Goal: Transaction & Acquisition: Purchase product/service

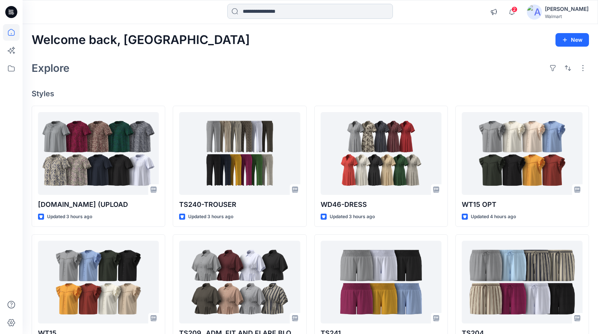
click at [381, 17] on input at bounding box center [309, 11] width 165 height 15
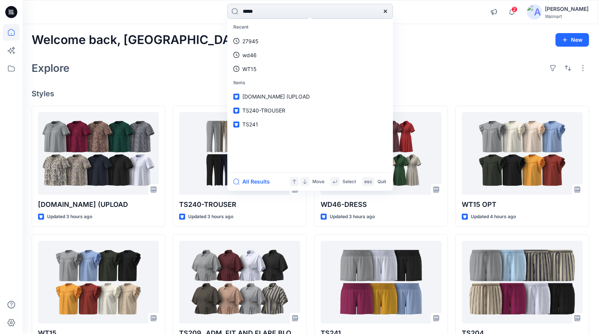
type input "*****"
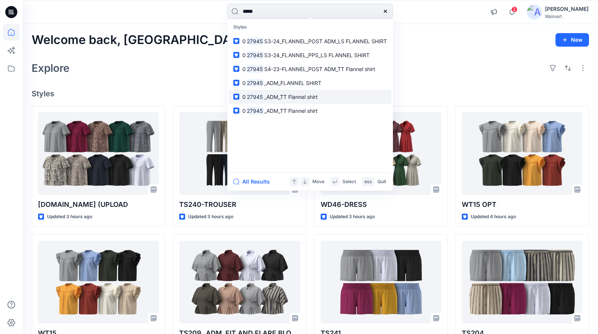
click at [272, 99] on p "0 27945 _ADM_TT Flannel shirt" at bounding box center [279, 97] width 75 height 8
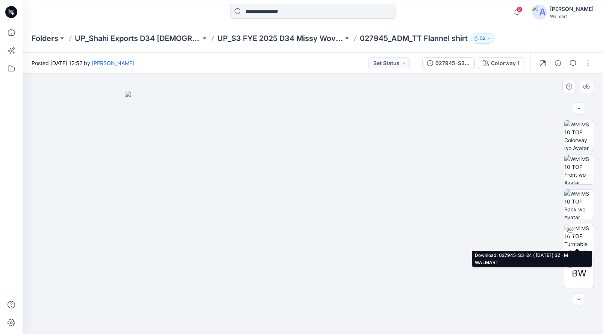
scroll to position [104, 0]
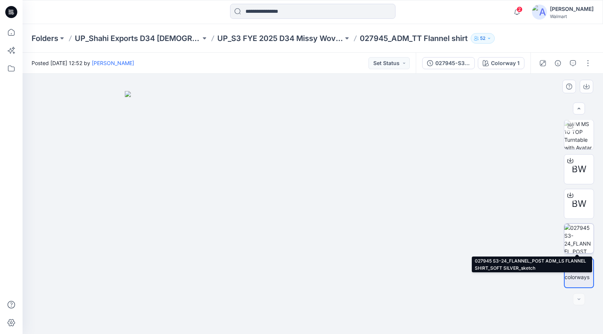
click at [407, 236] on img at bounding box center [578, 238] width 29 height 29
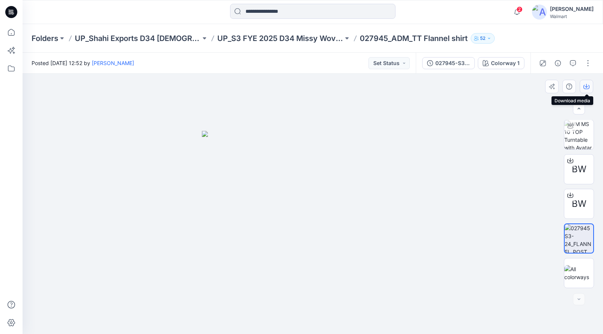
click at [407, 87] on icon "button" at bounding box center [587, 86] width 6 height 6
click at [407, 196] on icon at bounding box center [570, 194] width 3 height 4
